Goal: Transaction & Acquisition: Purchase product/service

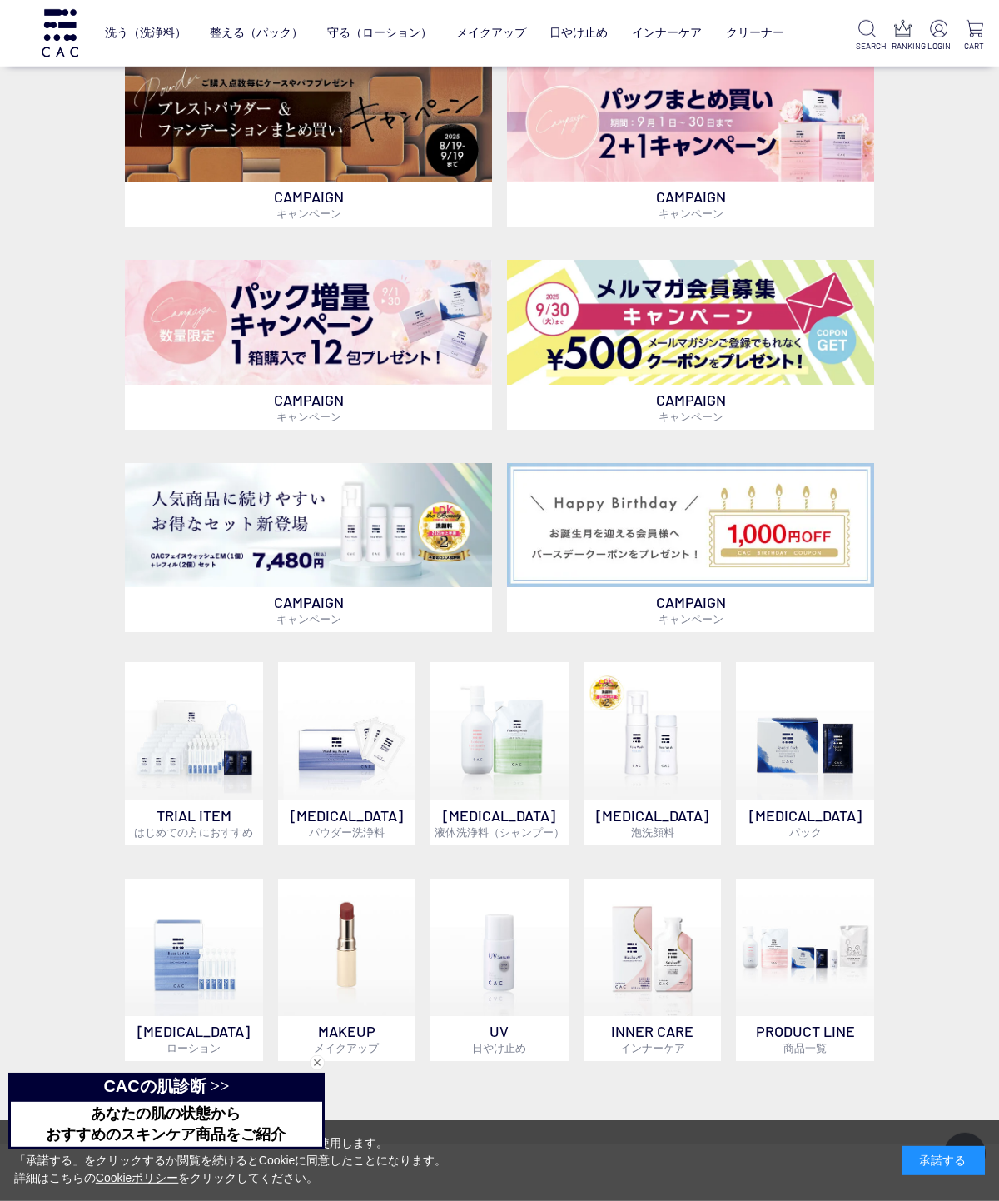
scroll to position [412, 0]
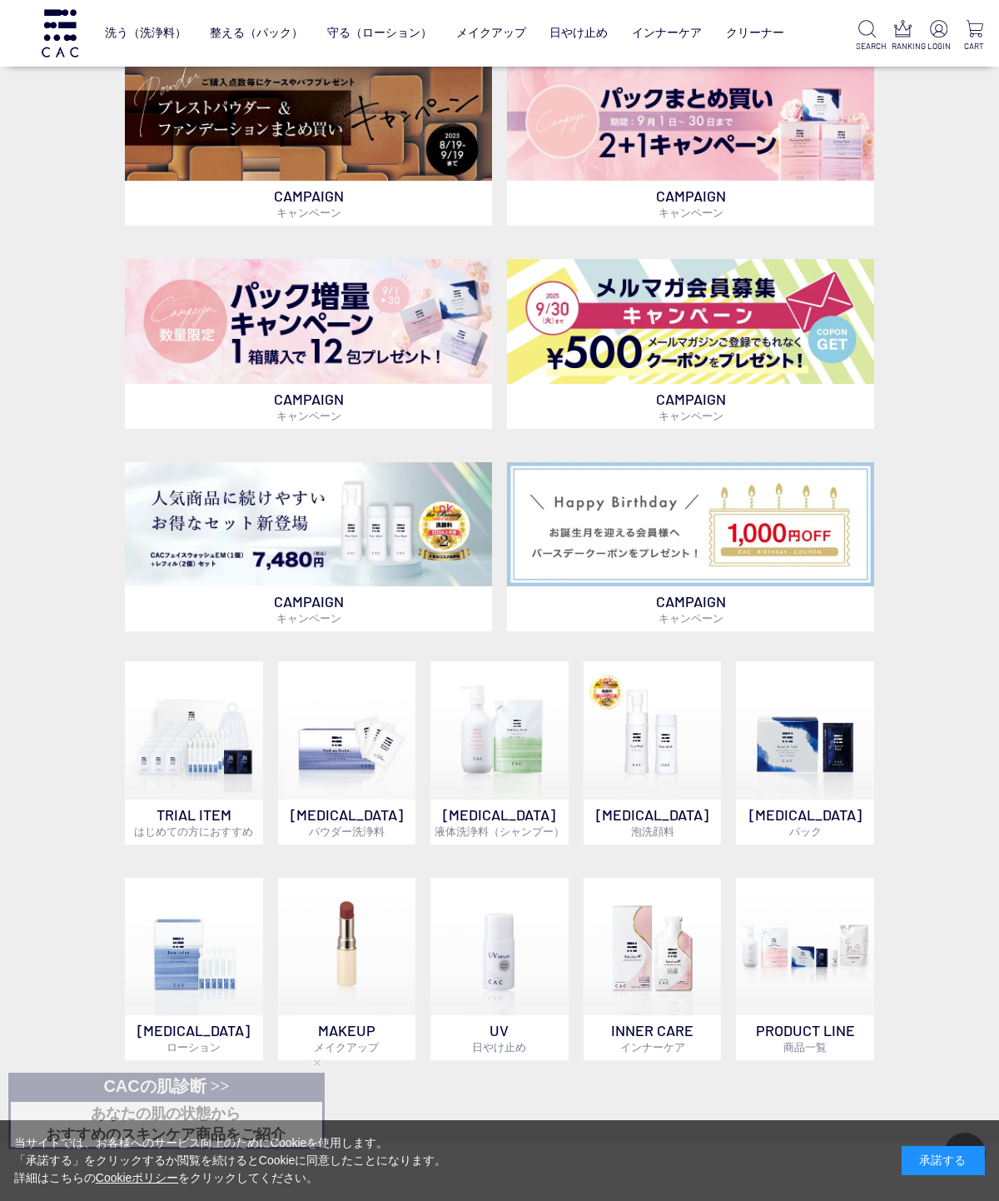
click at [371, 382] on img at bounding box center [308, 321] width 367 height 125
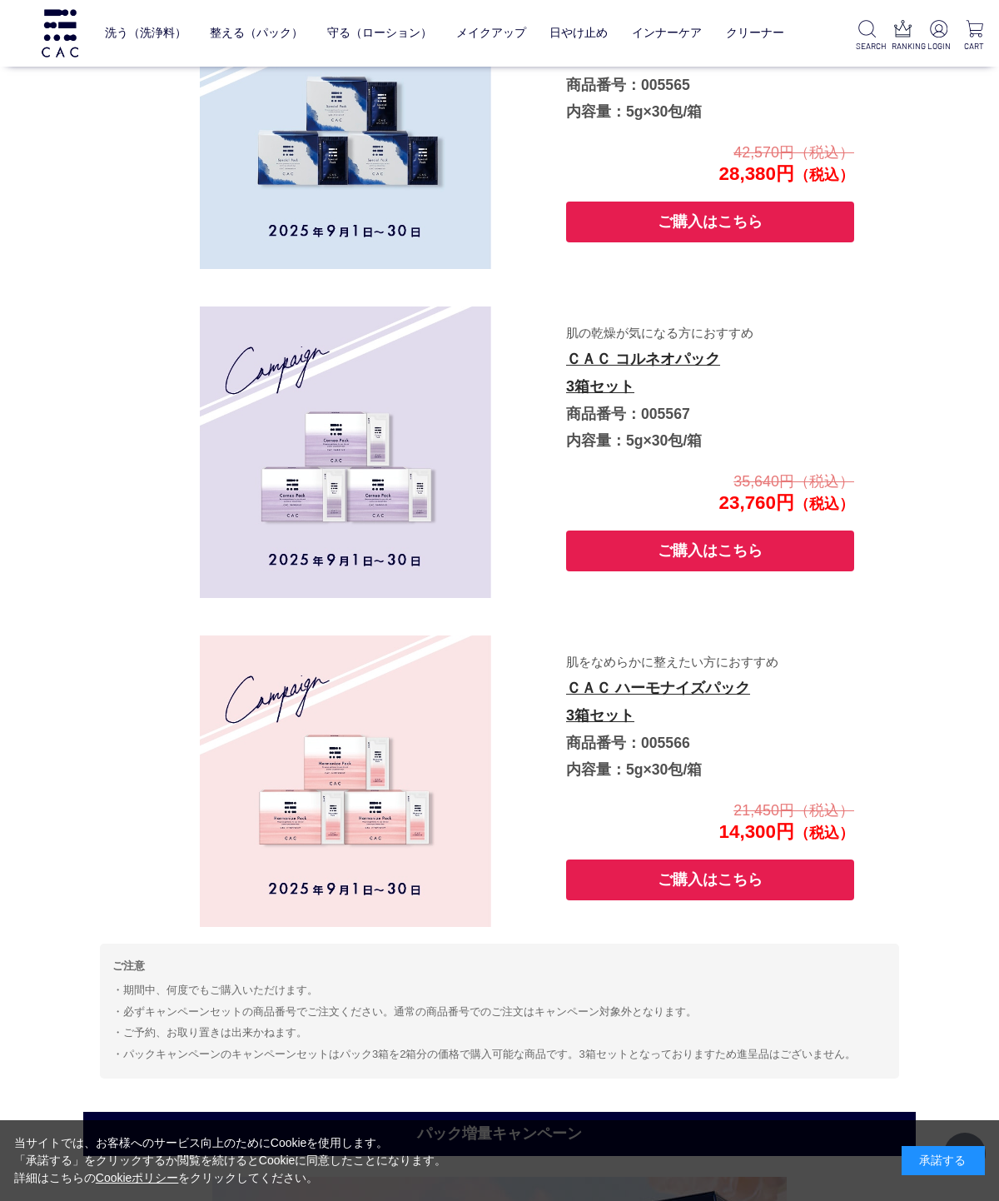
scroll to position [2875, 0]
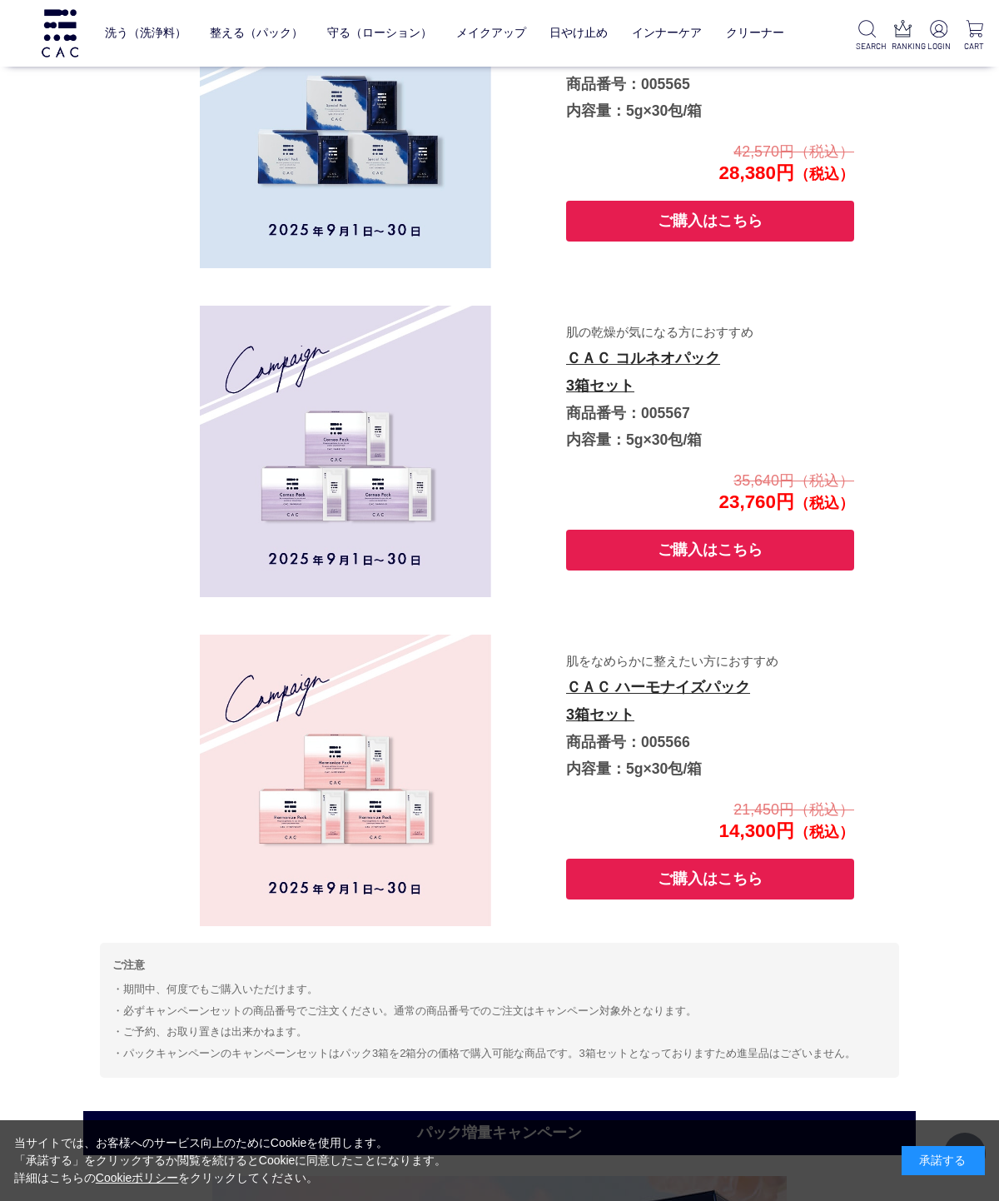
click at [702, 241] on button "ご購入はこちら" at bounding box center [710, 221] width 288 height 41
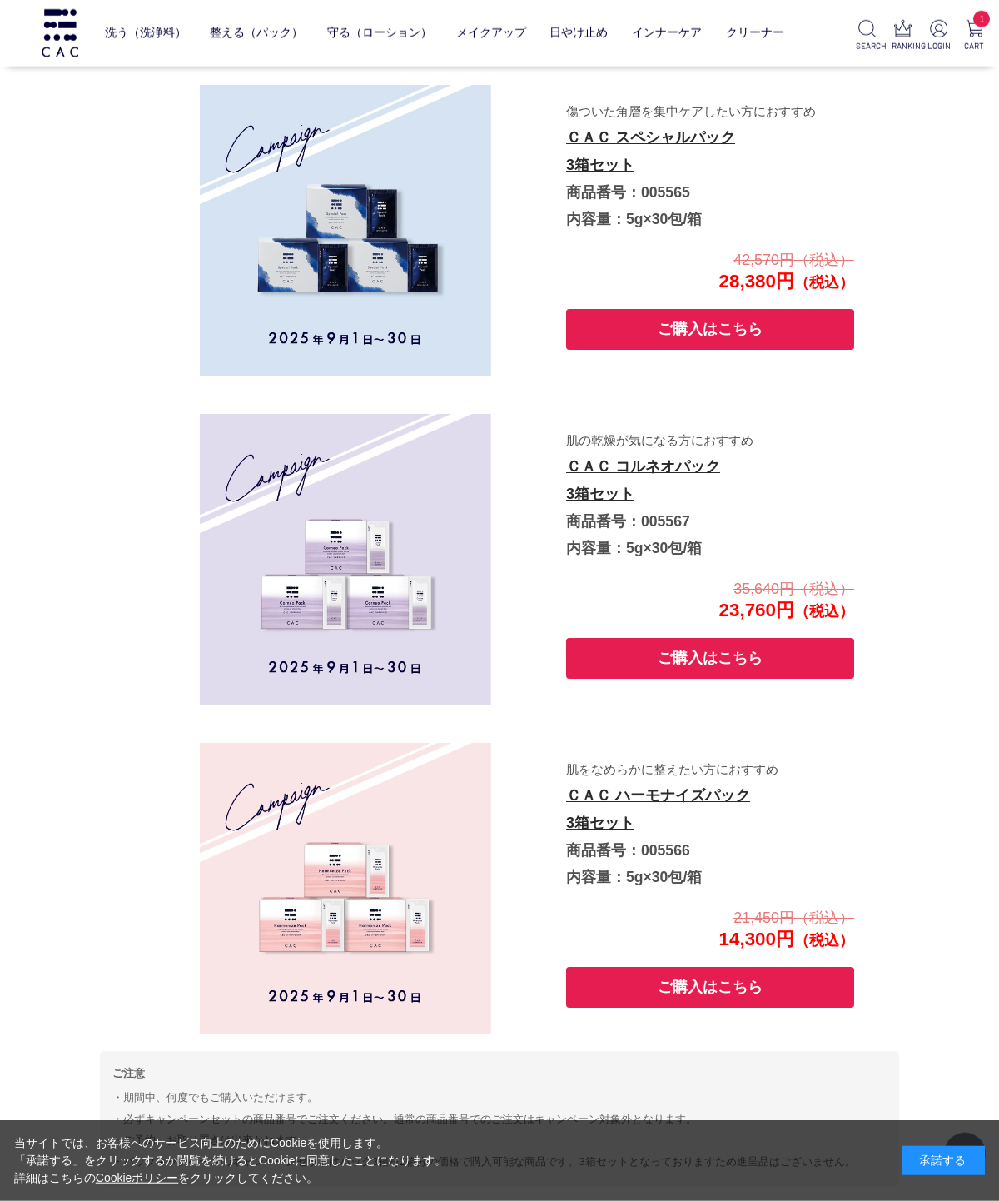
scroll to position [2763, 0]
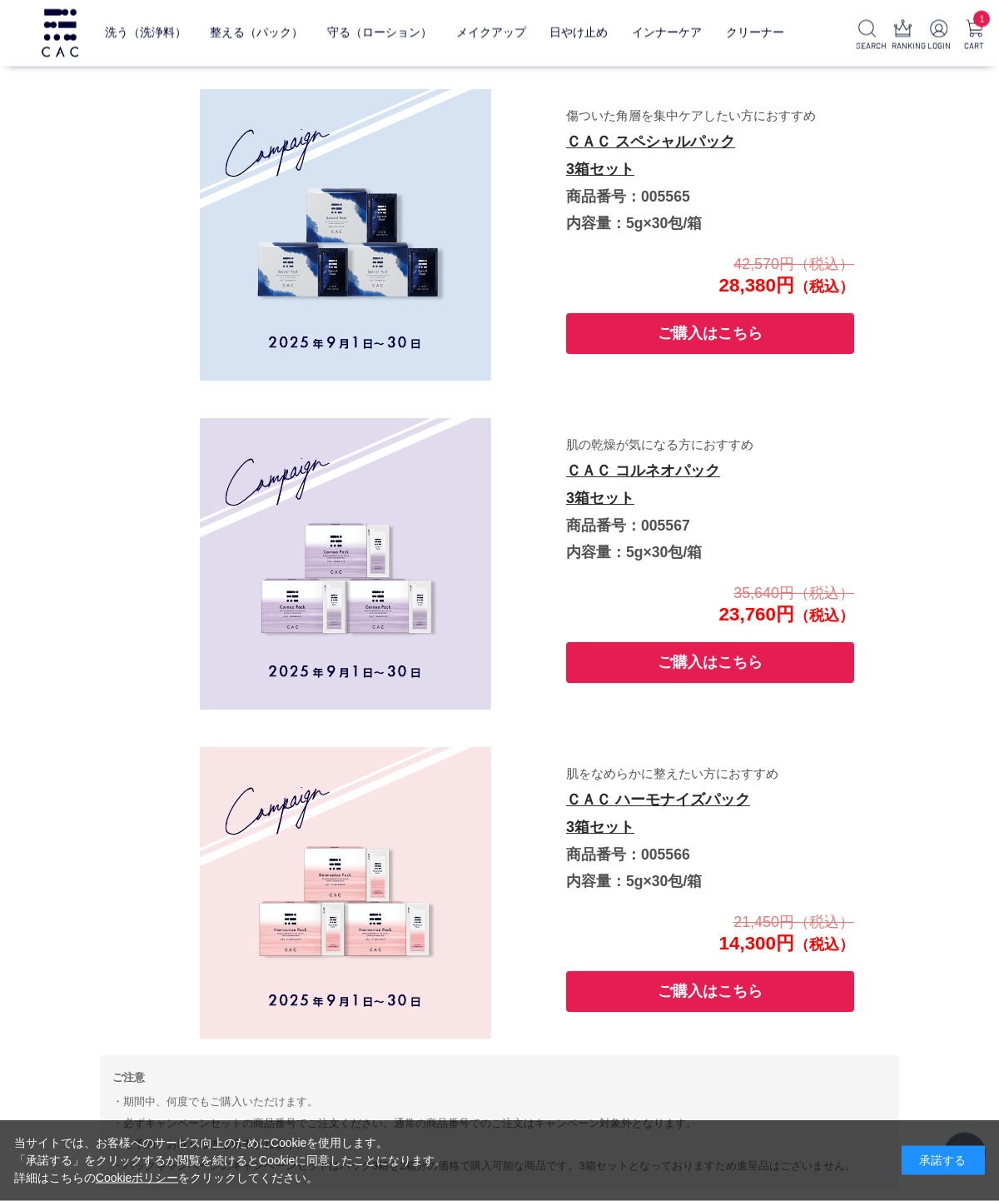
click at [716, 354] on button "ご購入はこちら" at bounding box center [710, 333] width 288 height 41
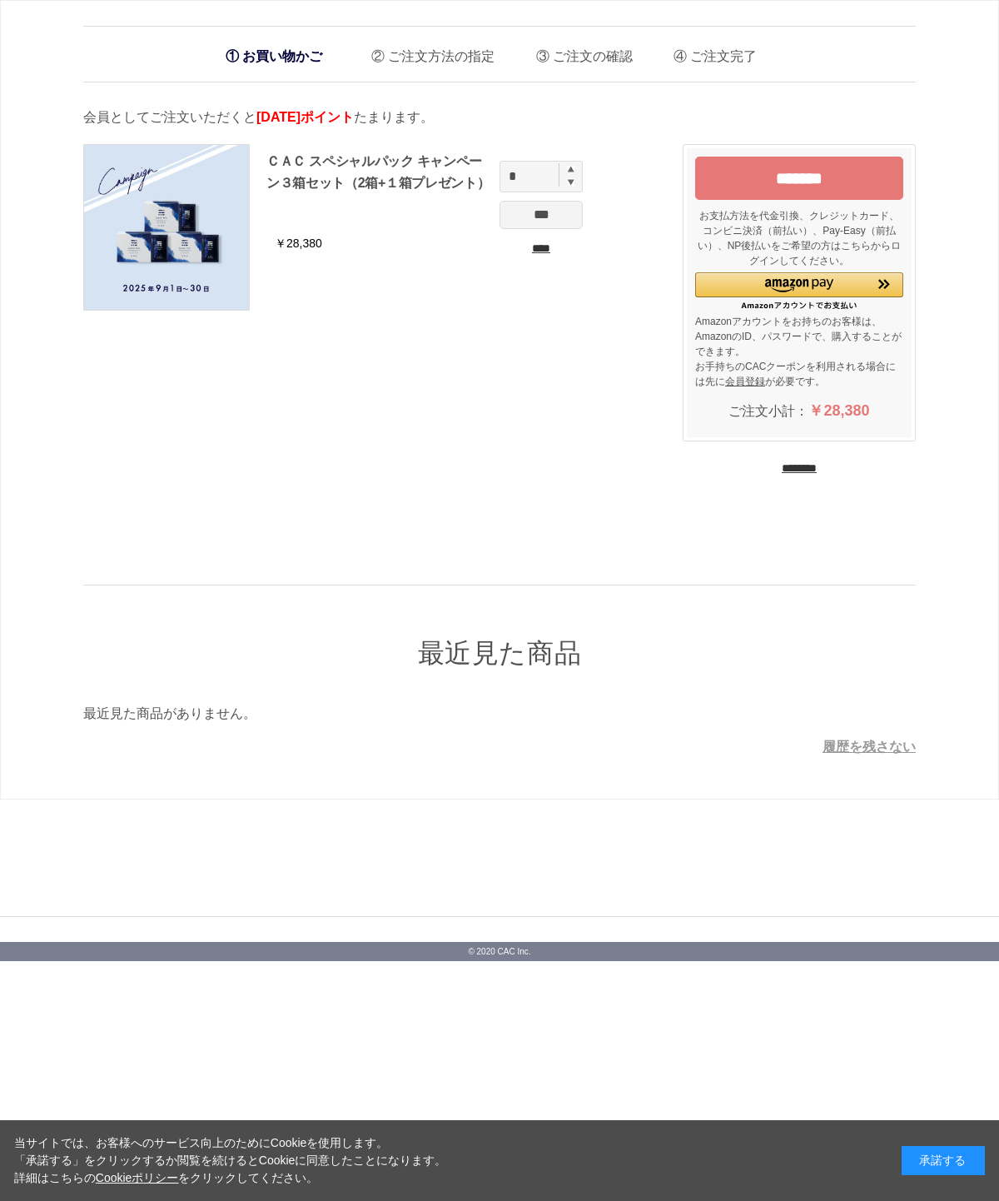
click at [804, 476] on input "********" at bounding box center [799, 468] width 35 height 16
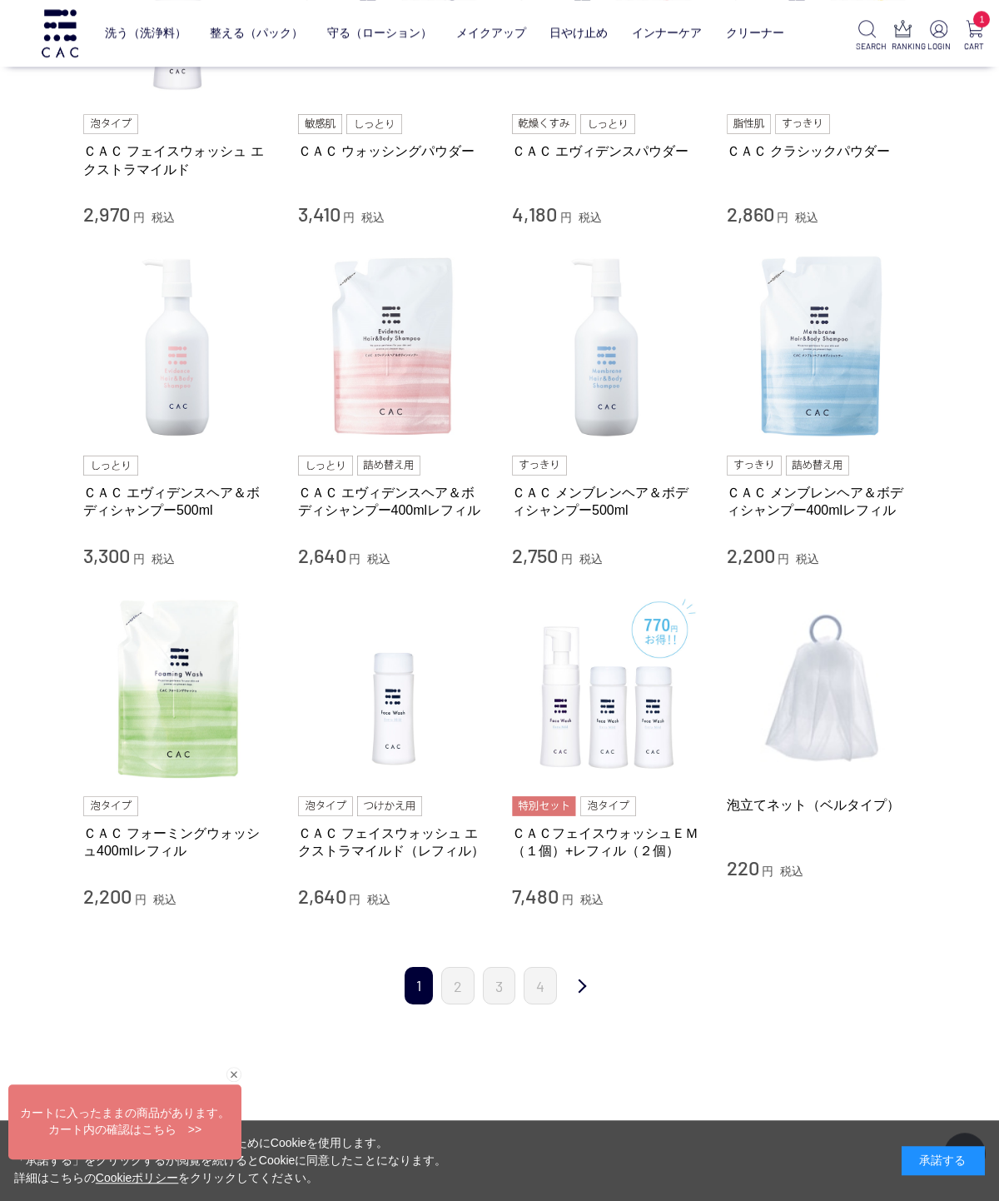
scroll to position [1132, 0]
click at [169, 778] on img at bounding box center [178, 688] width 190 height 190
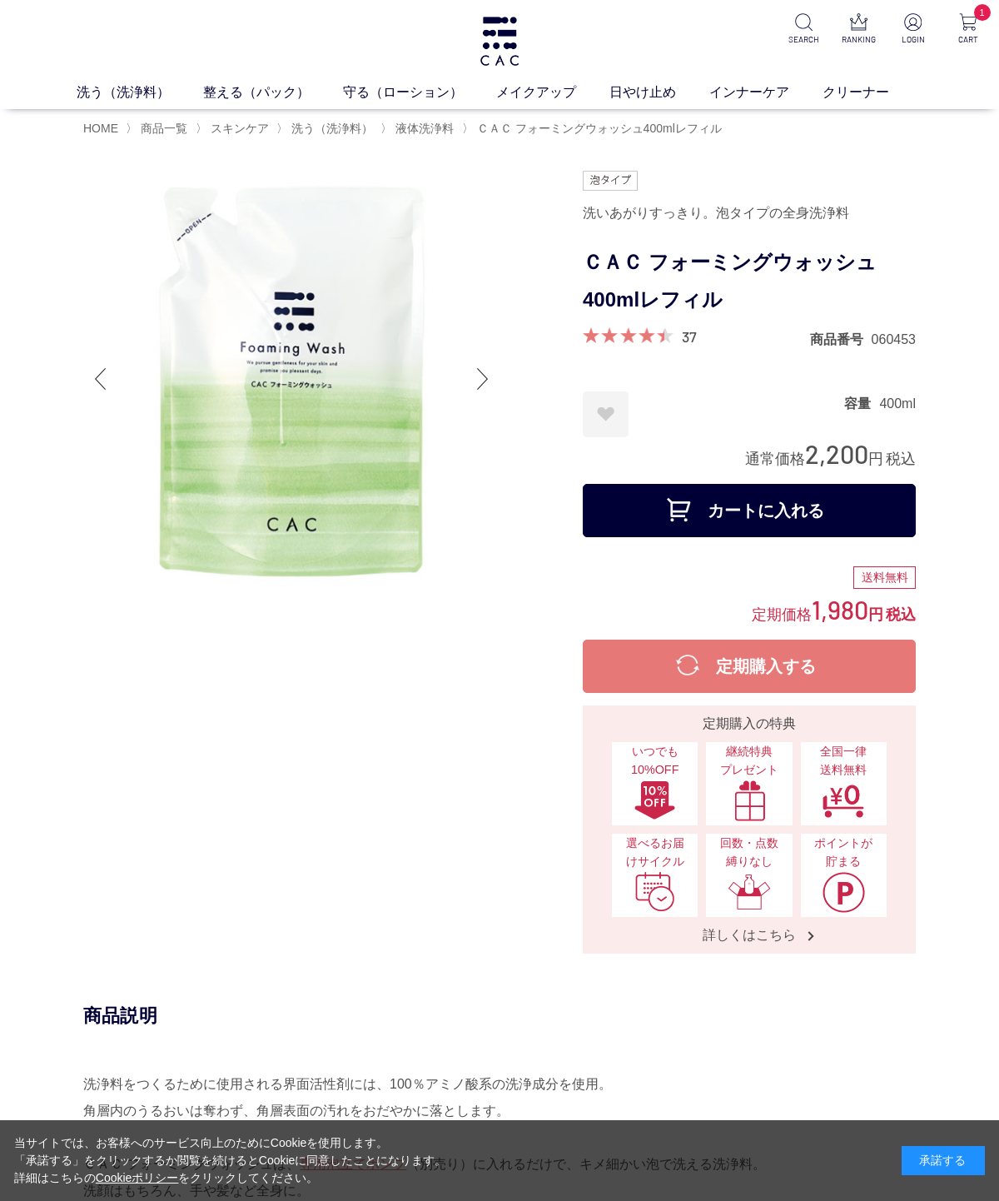
click at [749, 510] on button "カートに入れる" at bounding box center [749, 510] width 333 height 53
